Goal: Transaction & Acquisition: Purchase product/service

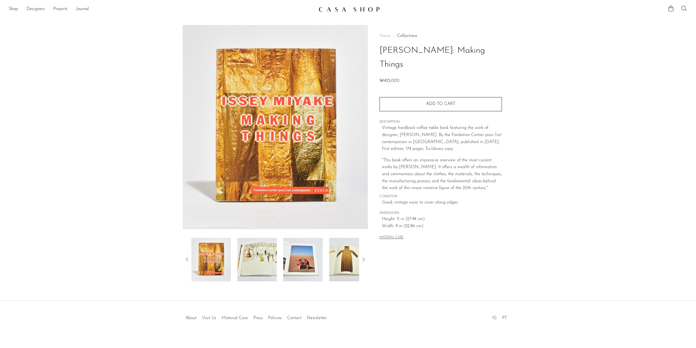
click at [346, 259] on img at bounding box center [348, 259] width 39 height 43
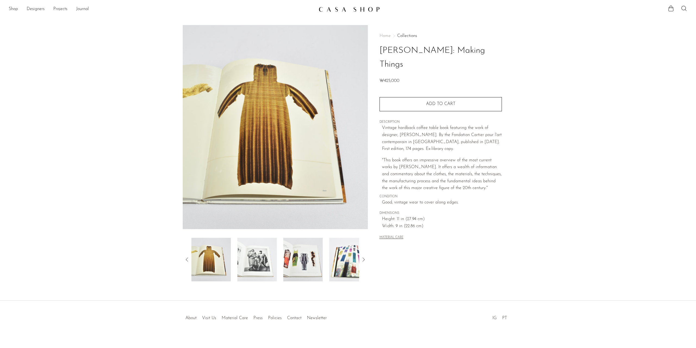
click at [275, 261] on img at bounding box center [256, 259] width 39 height 43
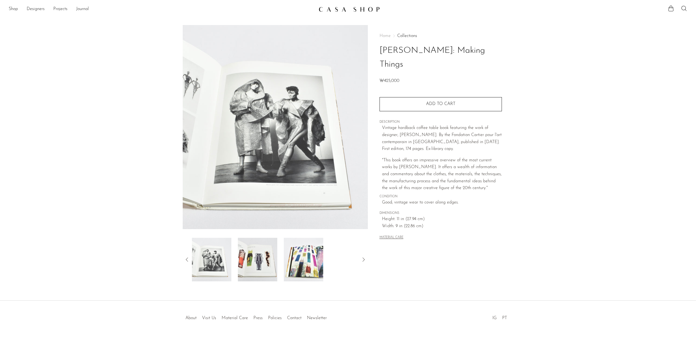
click at [283, 255] on div at bounding box center [275, 259] width 168 height 43
click at [311, 255] on img at bounding box center [302, 259] width 39 height 43
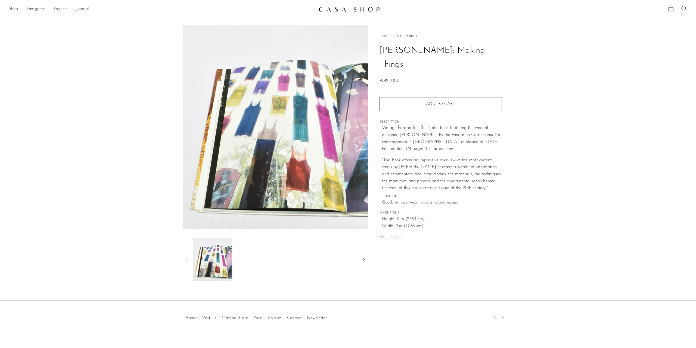
click at [326, 255] on div at bounding box center [275, 259] width 168 height 43
click at [367, 256] on div at bounding box center [275, 259] width 185 height 43
click at [186, 257] on icon at bounding box center [187, 259] width 7 height 7
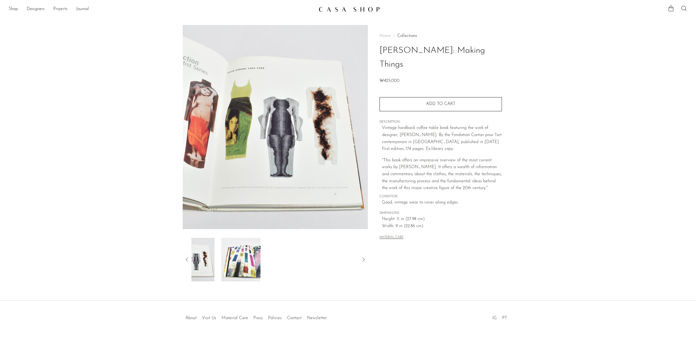
click at [187, 257] on icon at bounding box center [187, 259] width 7 height 7
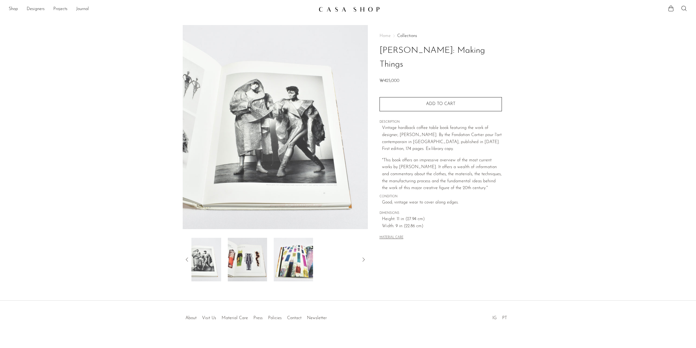
click at [187, 257] on icon at bounding box center [187, 259] width 7 height 7
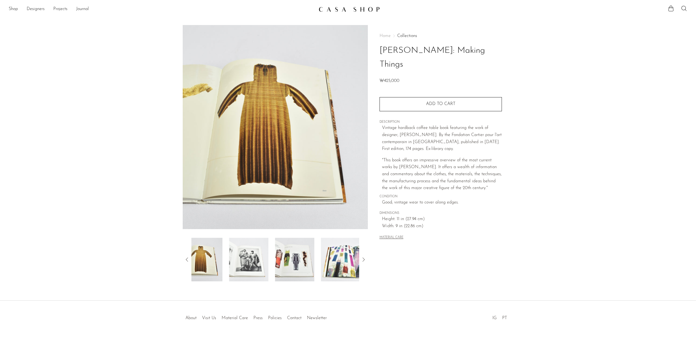
click at [187, 257] on icon at bounding box center [187, 259] width 7 height 7
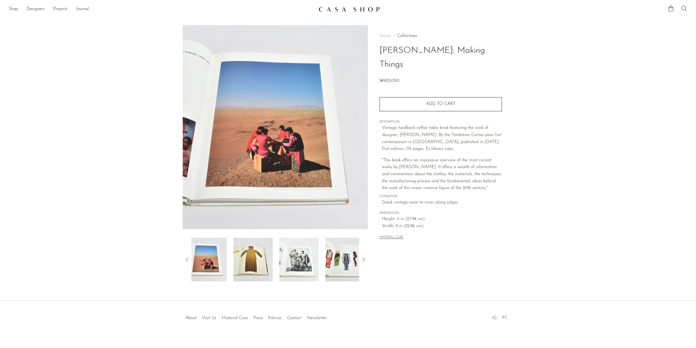
click at [187, 257] on icon at bounding box center [187, 259] width 7 height 7
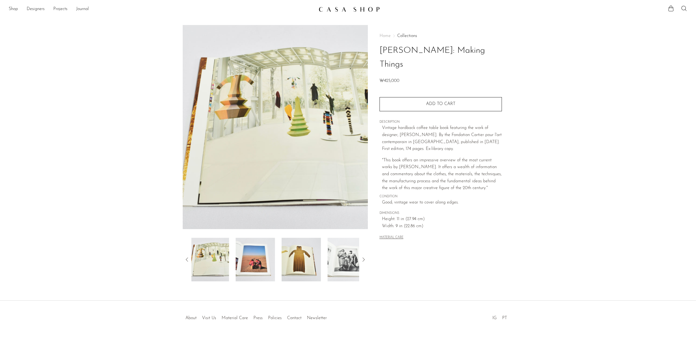
click at [186, 256] on icon at bounding box center [187, 259] width 7 height 7
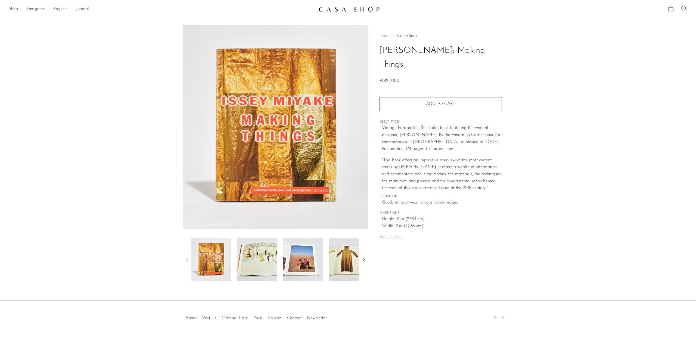
click at [186, 256] on icon at bounding box center [187, 259] width 7 height 7
